Goal: Task Accomplishment & Management: Complete application form

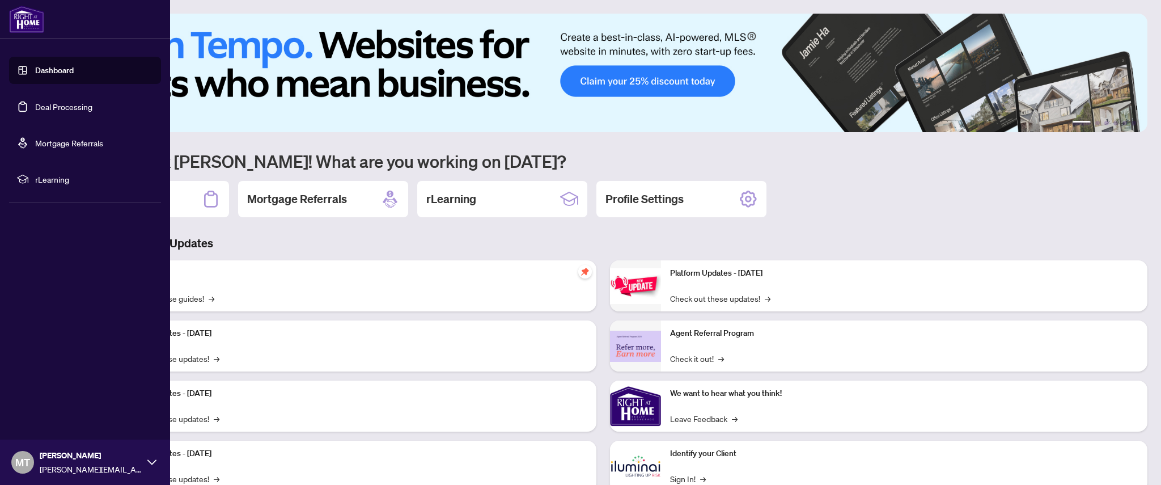
click at [70, 107] on link "Deal Processing" at bounding box center [63, 106] width 57 height 10
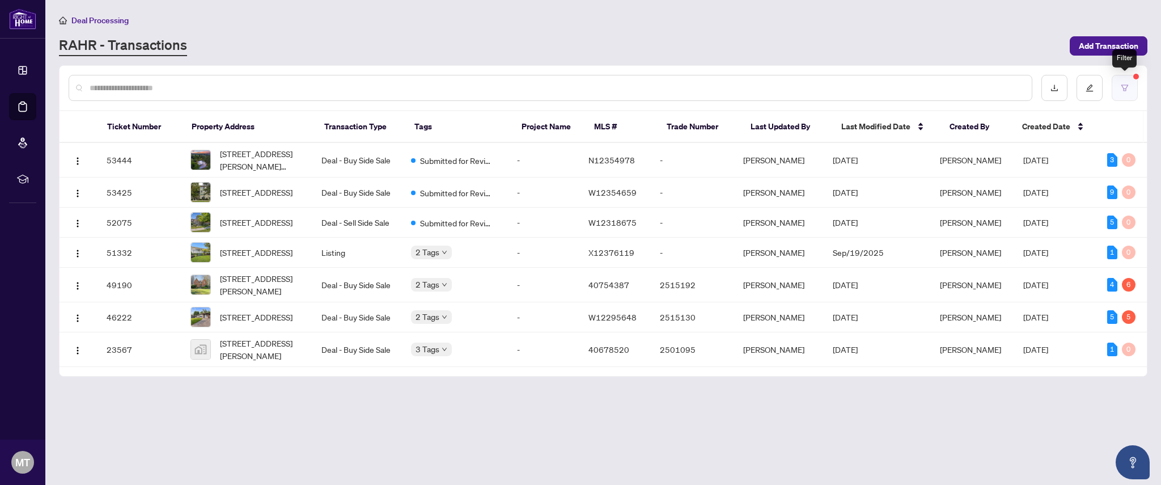
click at [1128, 83] on button "button" at bounding box center [1124, 88] width 26 height 26
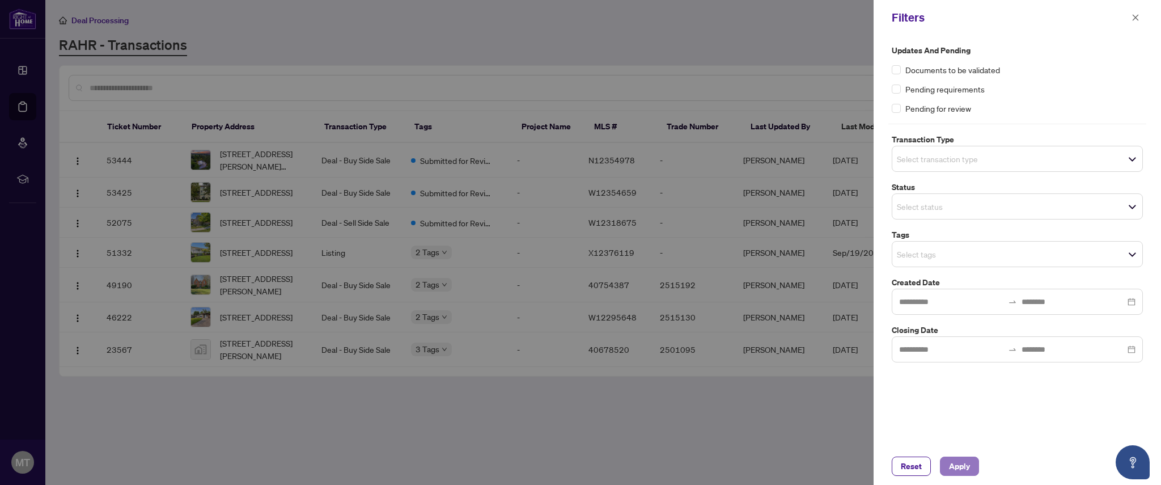
click at [963, 469] on span "Apply" at bounding box center [959, 466] width 21 height 18
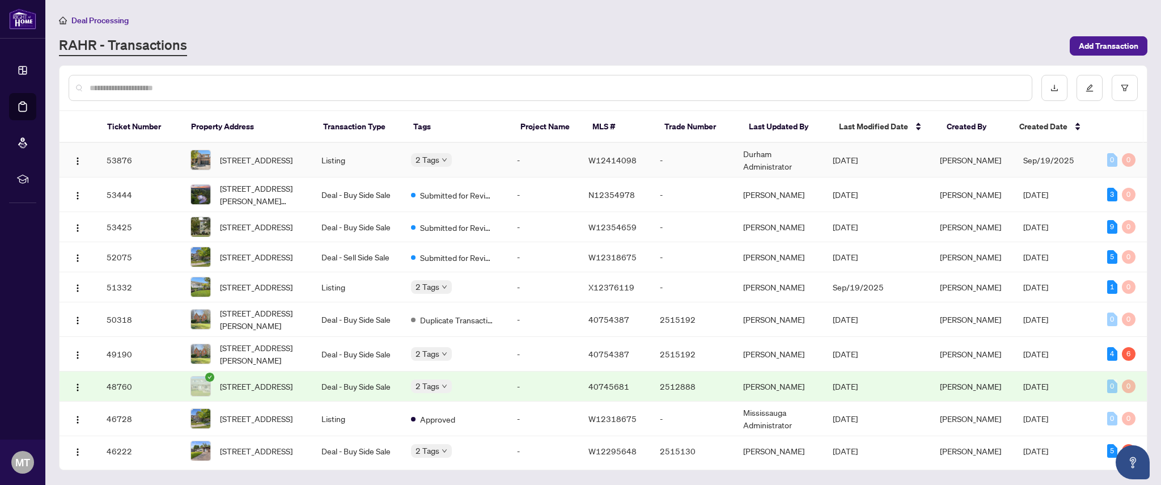
click at [522, 163] on td "-" at bounding box center [543, 160] width 71 height 35
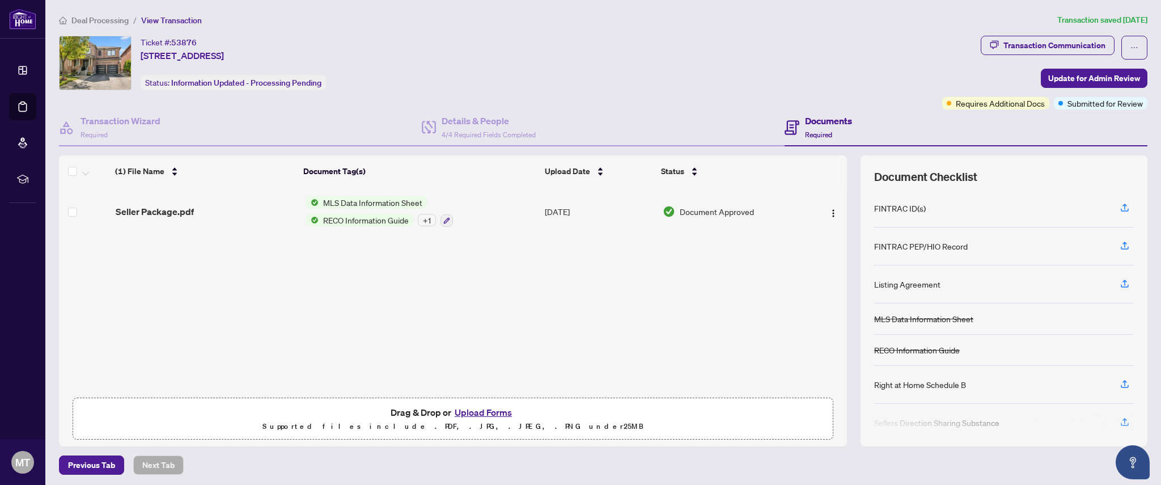
click at [479, 410] on button "Upload Forms" at bounding box center [483, 412] width 64 height 15
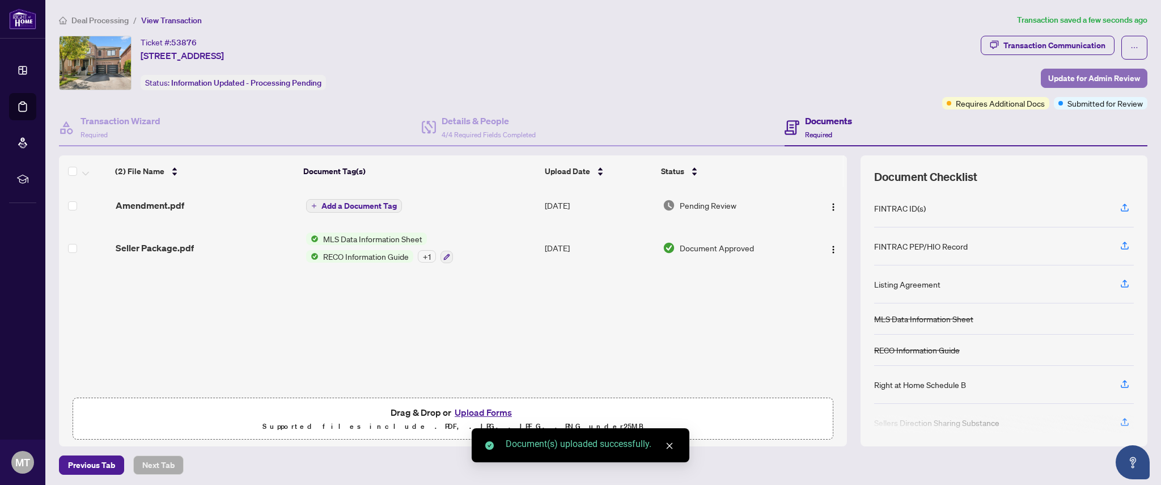
click at [1075, 78] on span "Update for Admin Review" at bounding box center [1094, 78] width 92 height 18
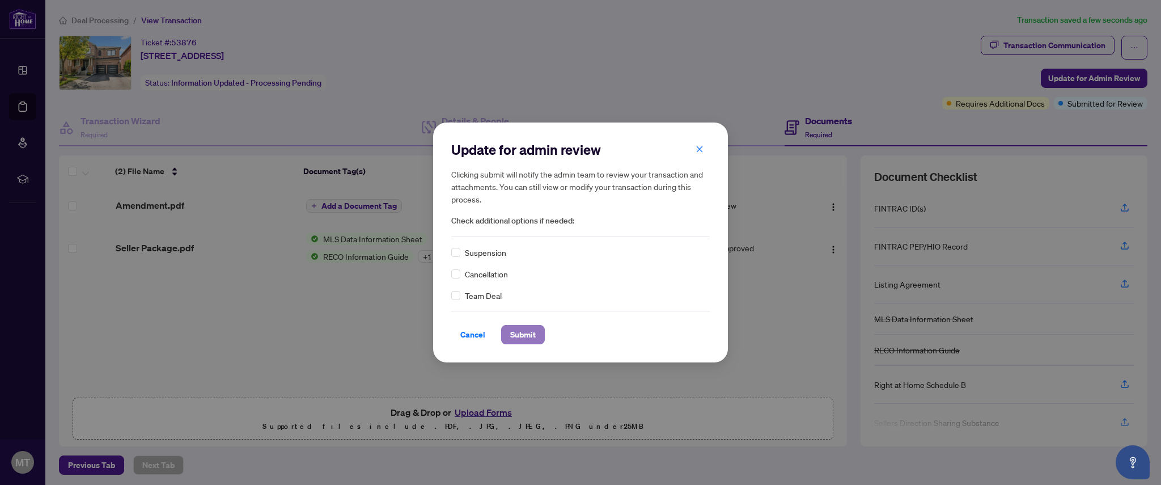
click at [515, 329] on span "Submit" at bounding box center [523, 334] width 26 height 18
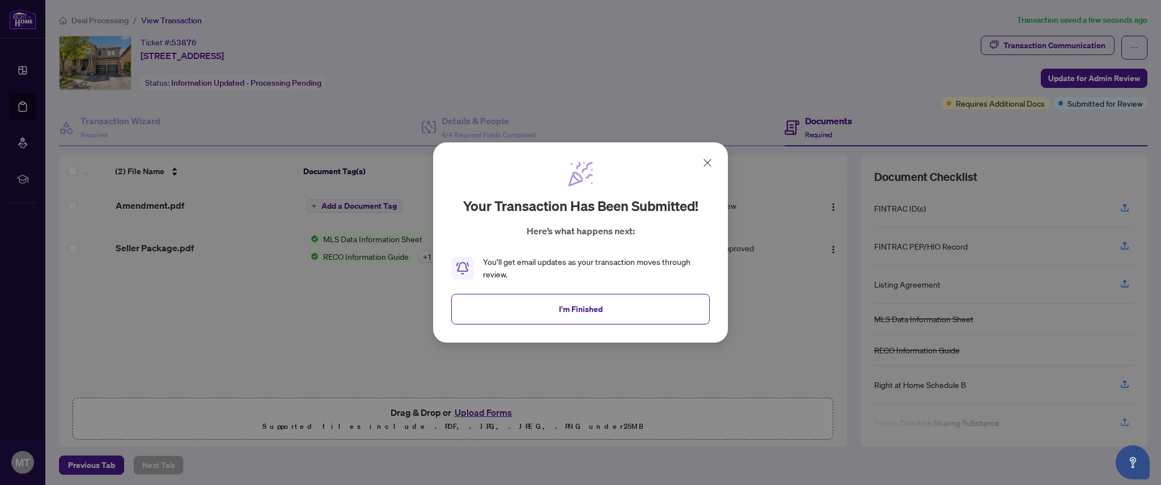
drag, startPoint x: 601, startPoint y: 307, endPoint x: 669, endPoint y: 326, distance: 70.8
click at [601, 307] on button "I'm Finished" at bounding box center [580, 309] width 258 height 31
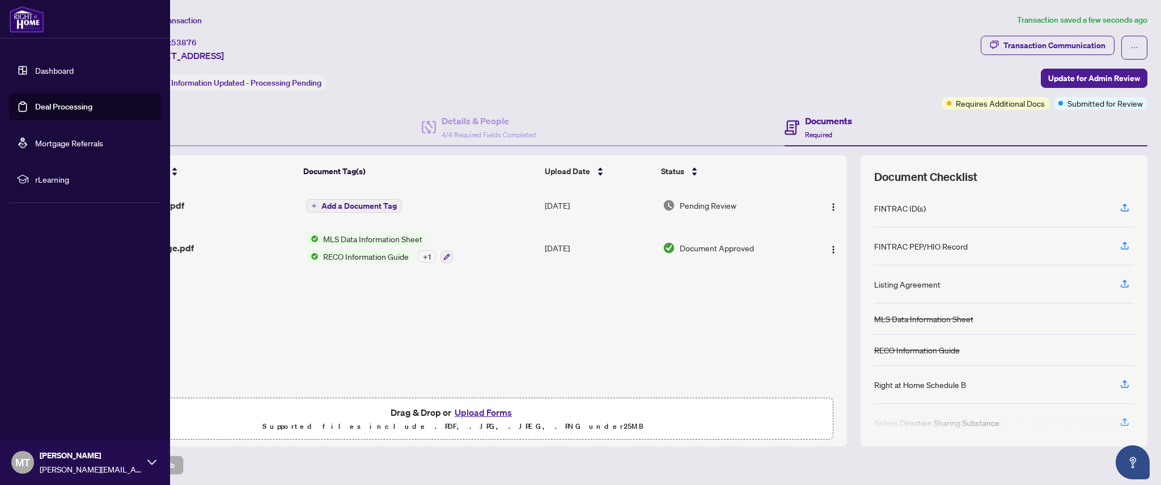
click at [66, 109] on link "Deal Processing" at bounding box center [63, 106] width 57 height 10
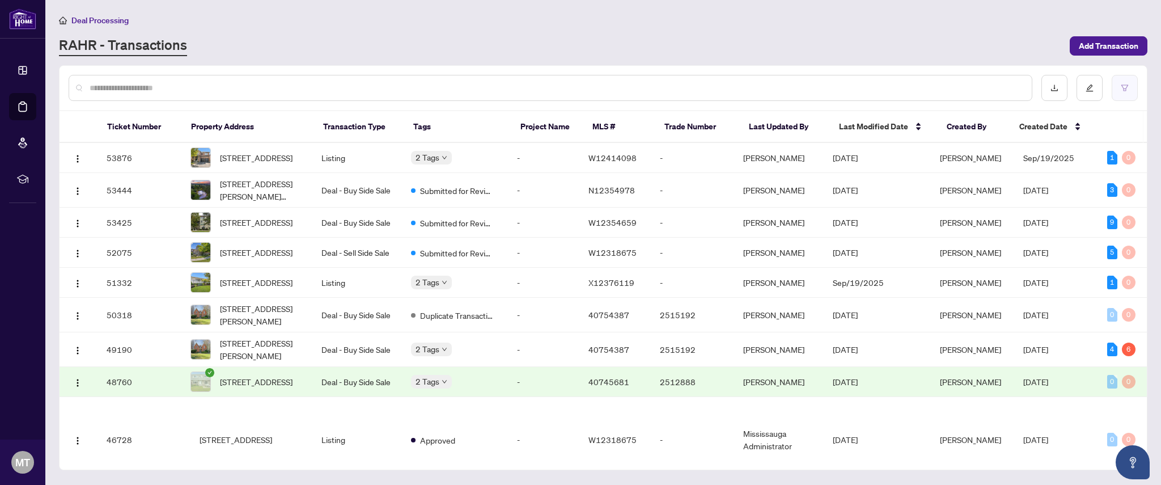
click at [1121, 87] on icon "filter" at bounding box center [1124, 88] width 8 height 8
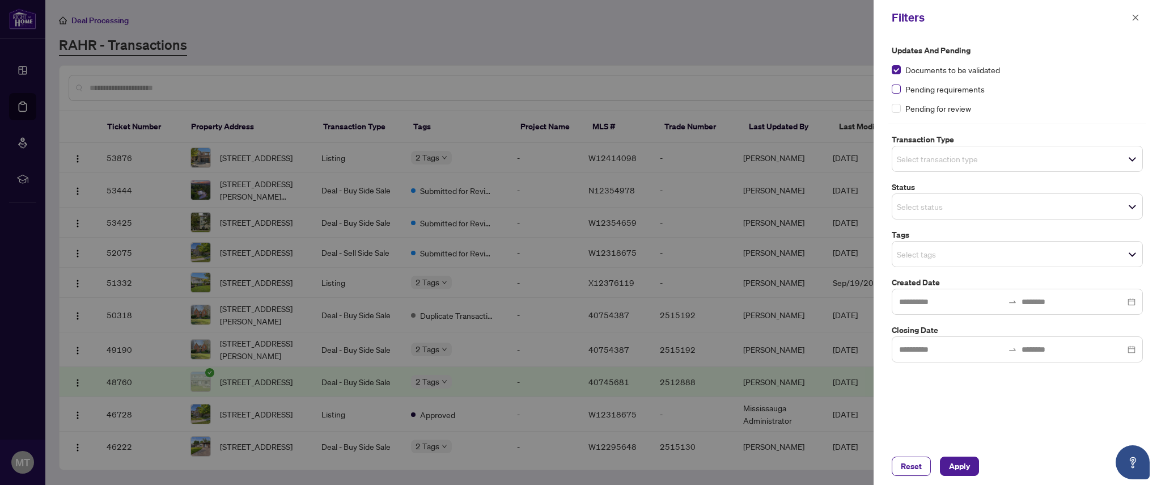
click at [896, 94] on label at bounding box center [896, 89] width 9 height 12
click at [962, 462] on span "Apply" at bounding box center [959, 466] width 21 height 18
